Goal: Task Accomplishment & Management: Complete application form

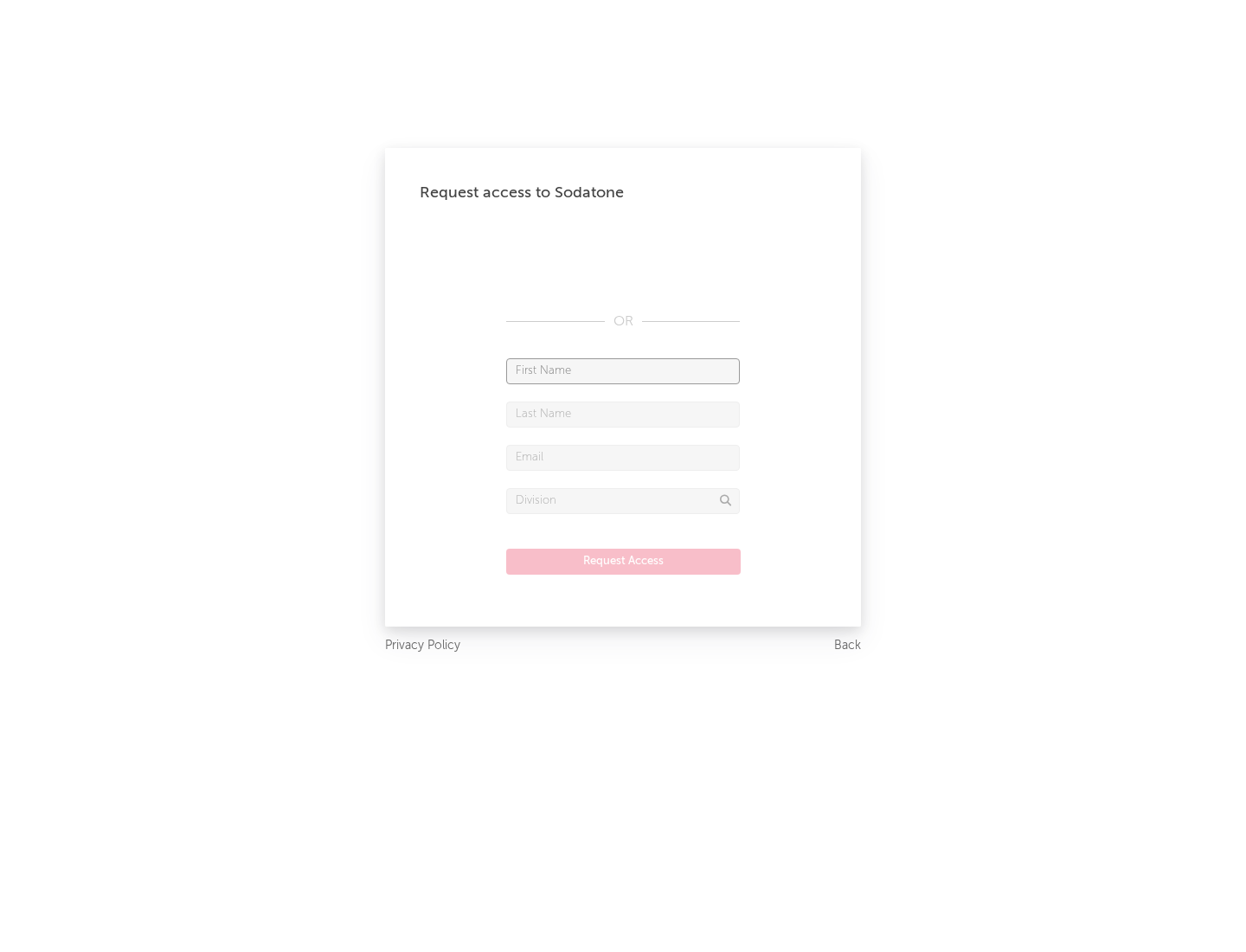
click at [623, 371] on input "text" at bounding box center [622, 371] width 234 height 26
type input "[PERSON_NAME]"
click at [623, 413] on input "text" at bounding box center [622, 414] width 234 height 26
type input "[PERSON_NAME]"
click at [623, 457] on input "text" at bounding box center [622, 458] width 234 height 26
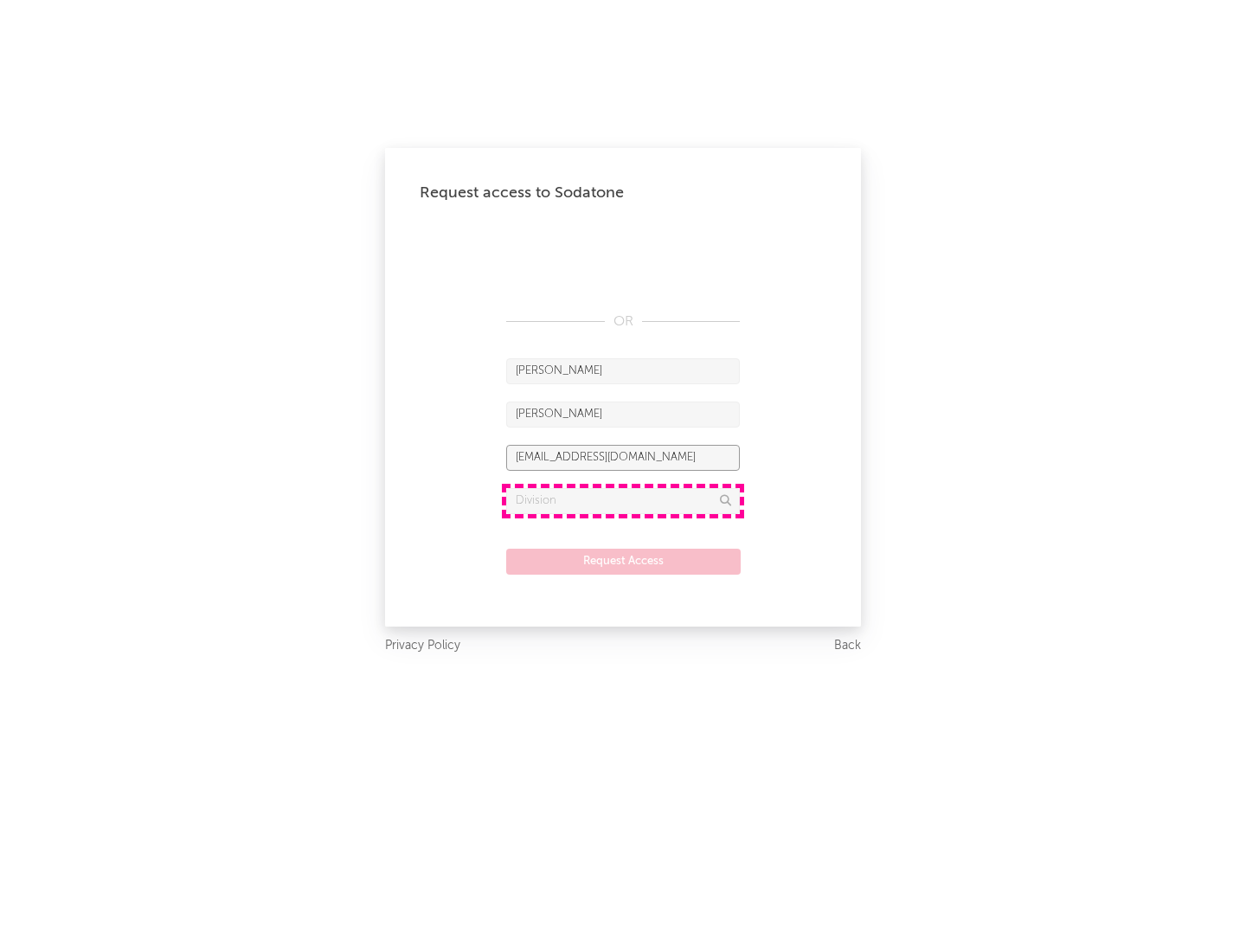
type input "[EMAIL_ADDRESS][DOMAIN_NAME]"
click at [623, 500] on input "text" at bounding box center [622, 501] width 234 height 26
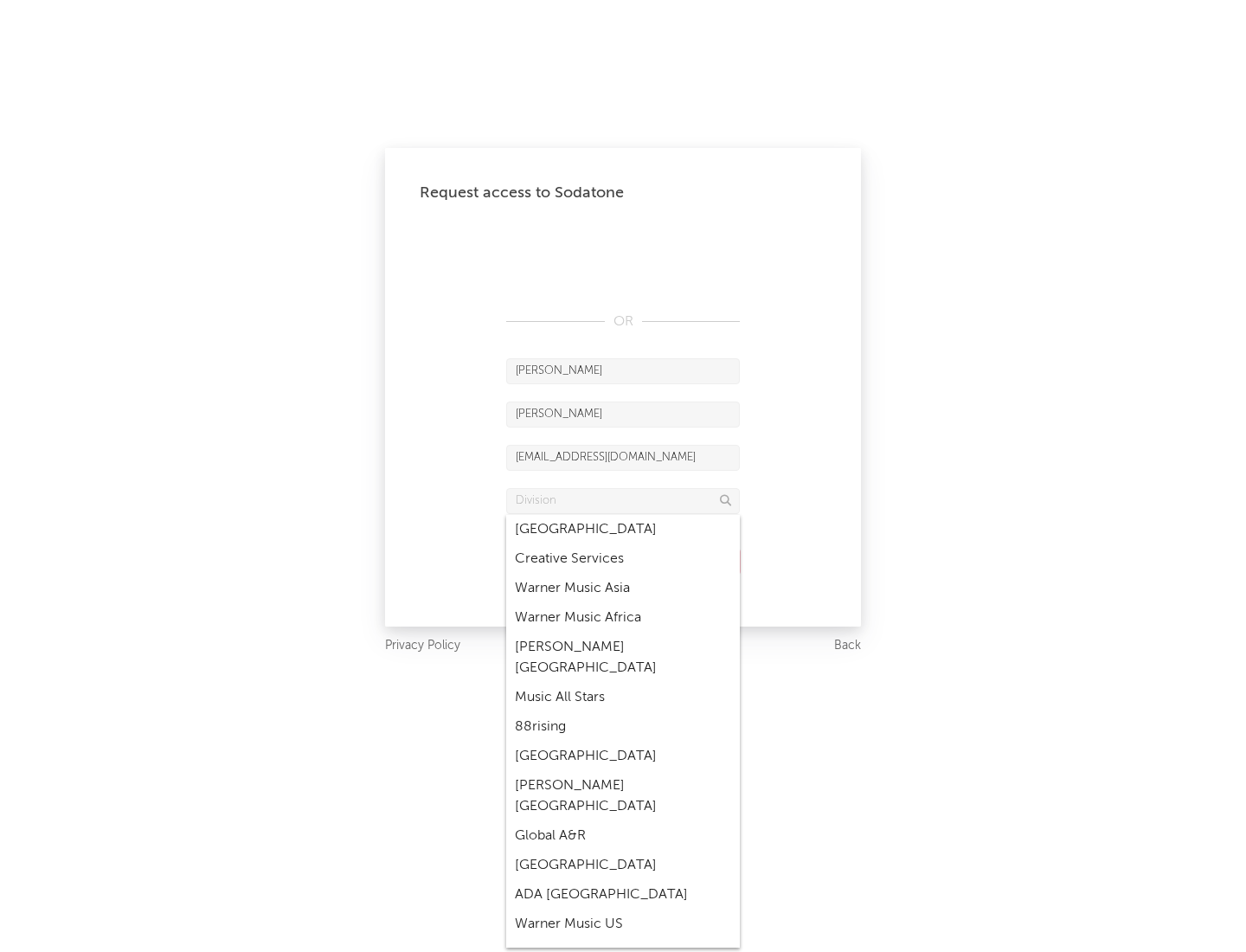
click at [623, 683] on div "Music All Stars" at bounding box center [622, 698] width 234 height 30
type input "Music All Stars"
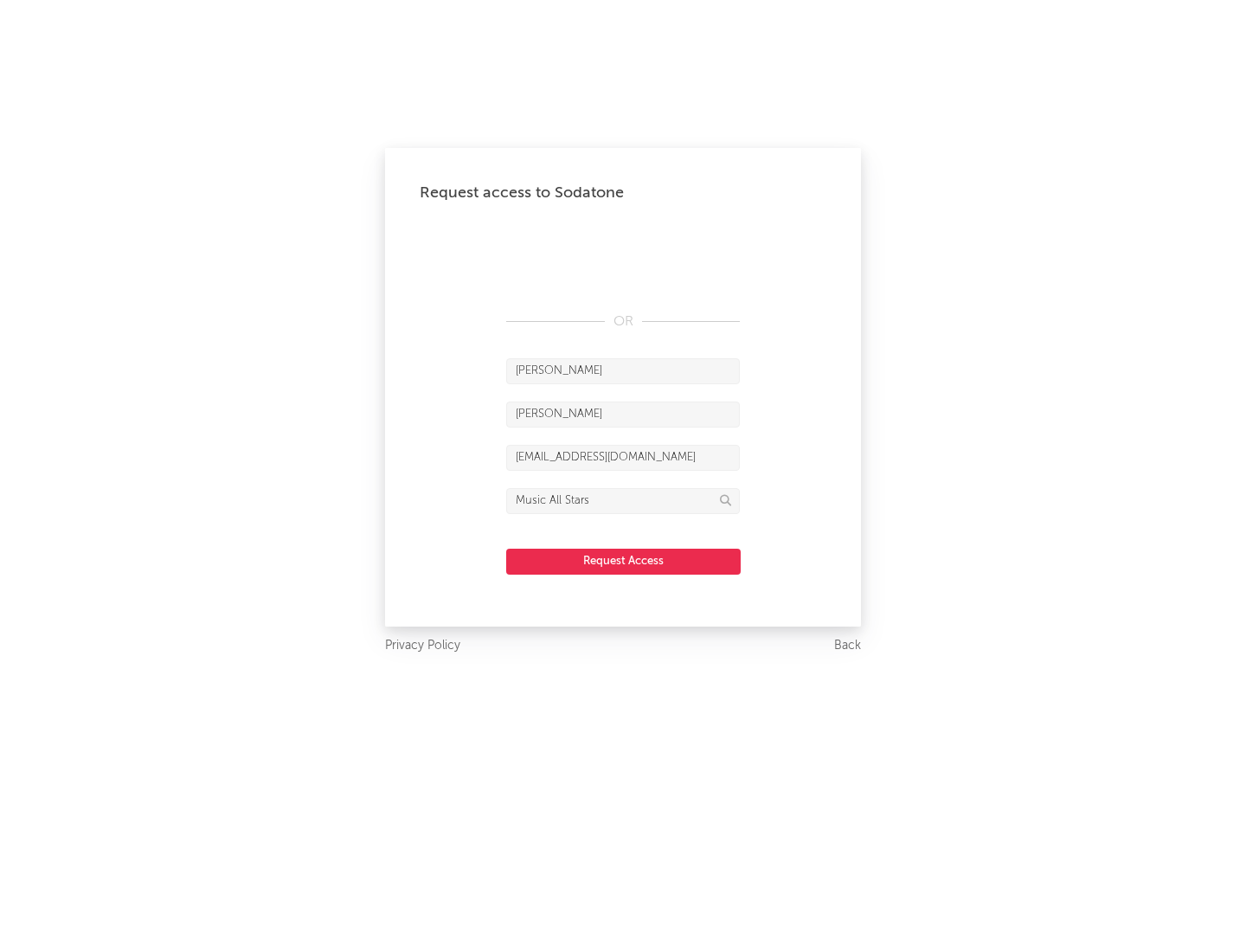
click at [623, 560] on button "Request Access" at bounding box center [623, 561] width 234 height 26
